Goal: Check status: Check status

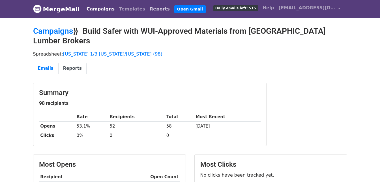
click at [148, 10] on link "Reports" at bounding box center [160, 8] width 25 height 11
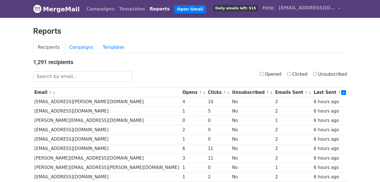
click at [317, 75] on input "Unsubscribed" at bounding box center [315, 74] width 4 height 4
checkbox input "true"
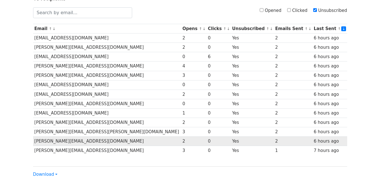
scroll to position [28, 0]
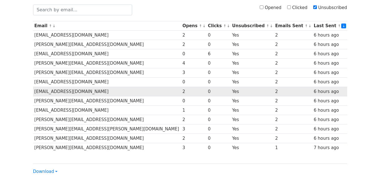
scroll to position [77, 0]
